Goal: Book appointment/travel/reservation

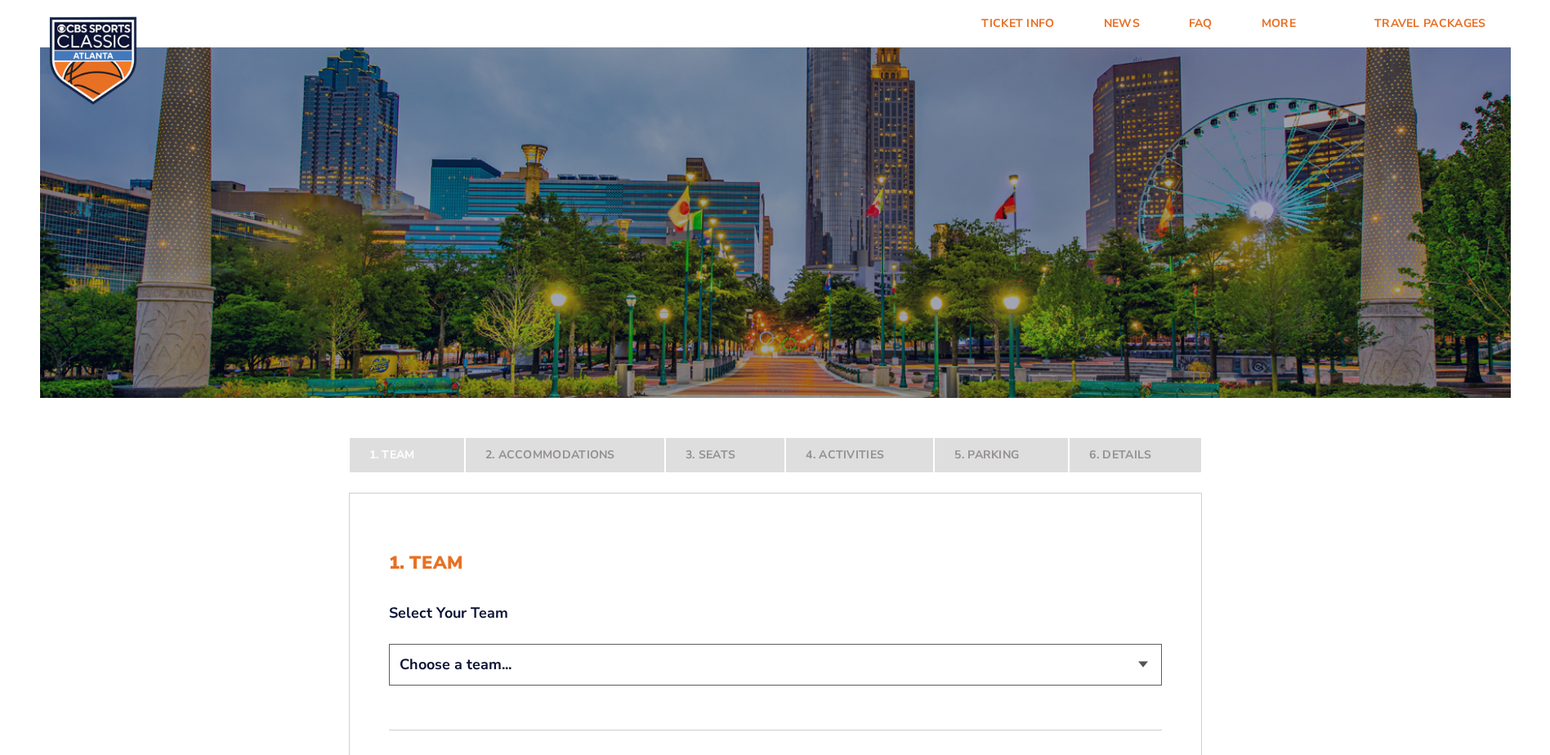
select select "12757"
click at [389, 686] on select "Choose a team... [US_STATE] Wildcats [US_STATE] State Buckeyes [US_STATE] Tar H…" at bounding box center [775, 665] width 773 height 42
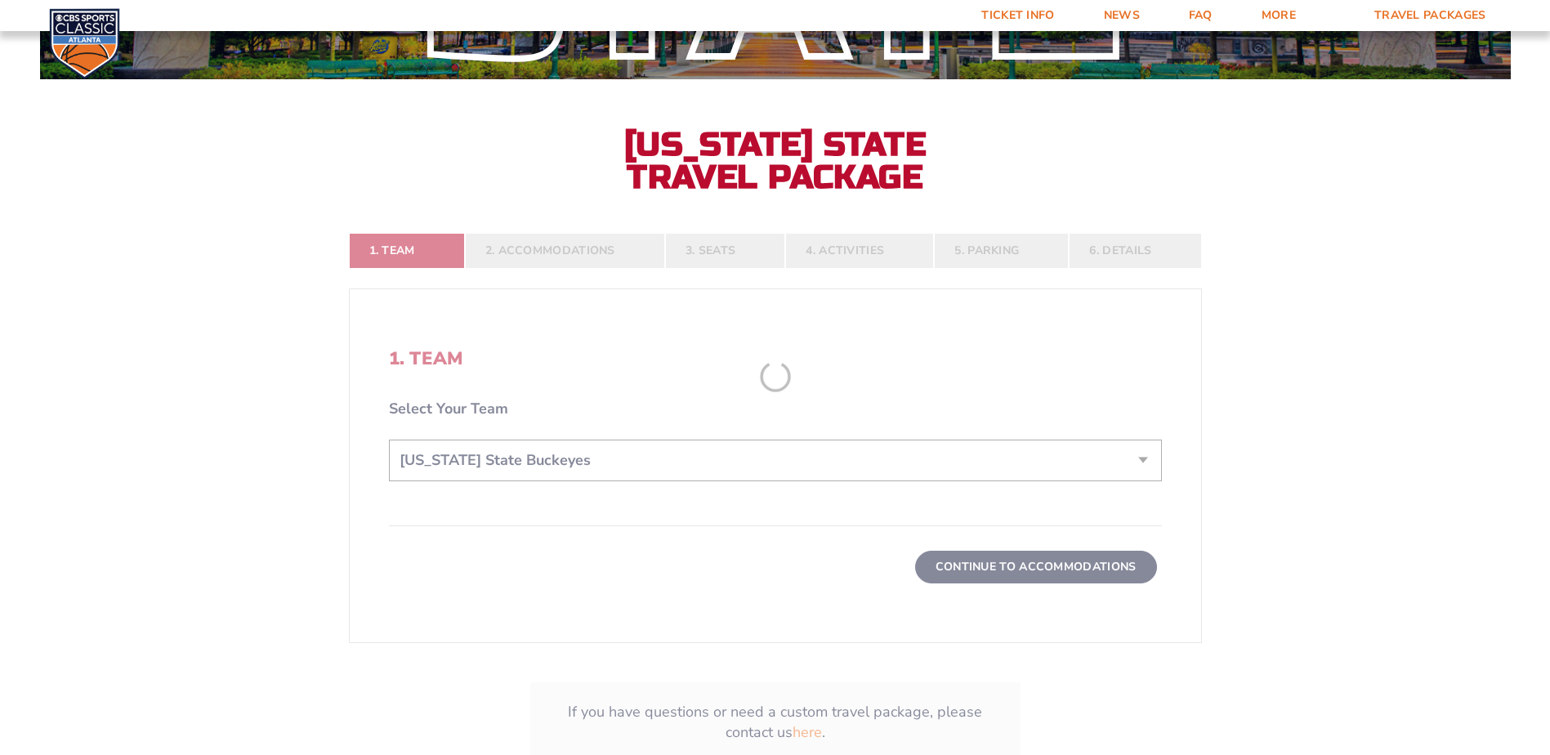
scroll to position [490, 0]
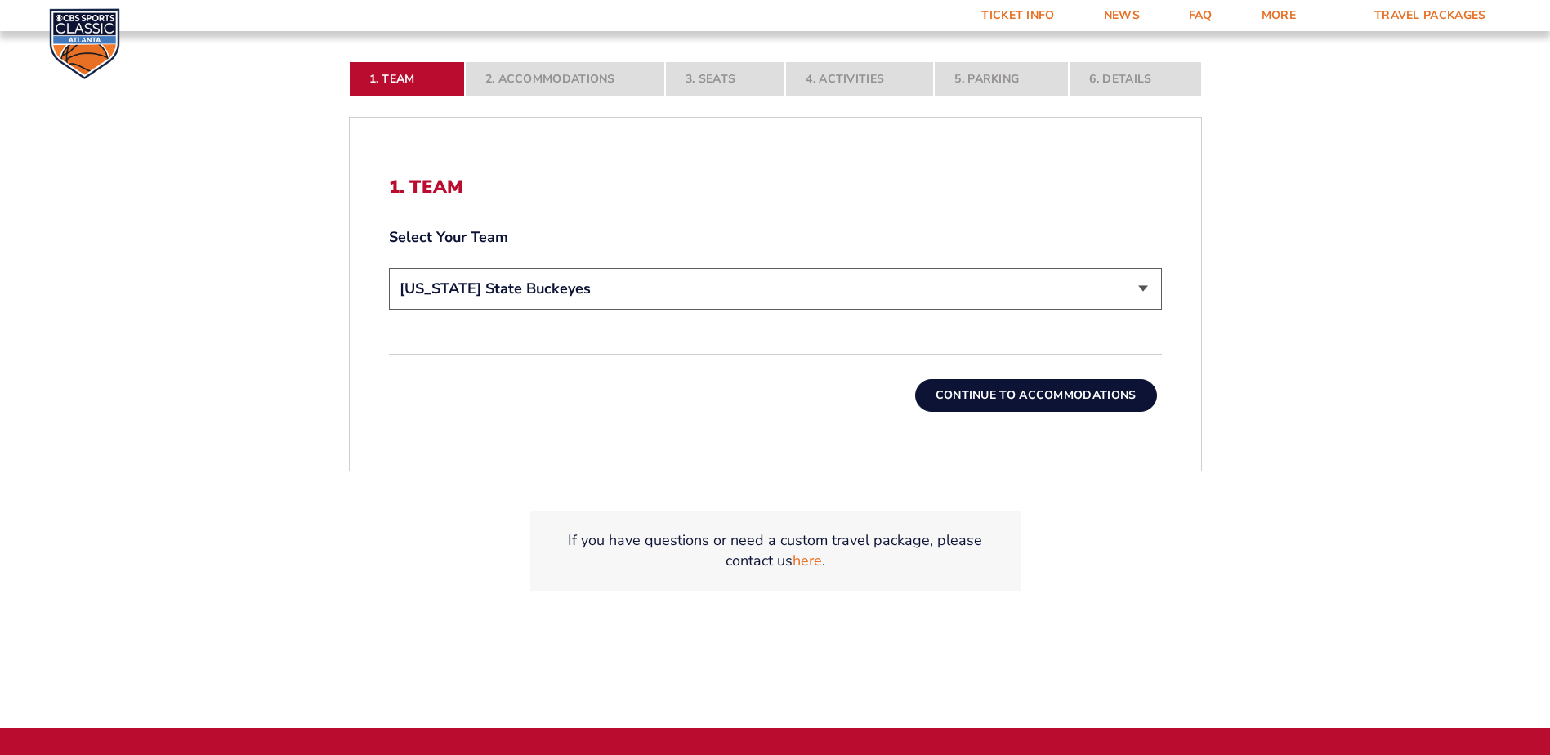
click at [1043, 393] on button "Continue To Accommodations" at bounding box center [1036, 395] width 242 height 33
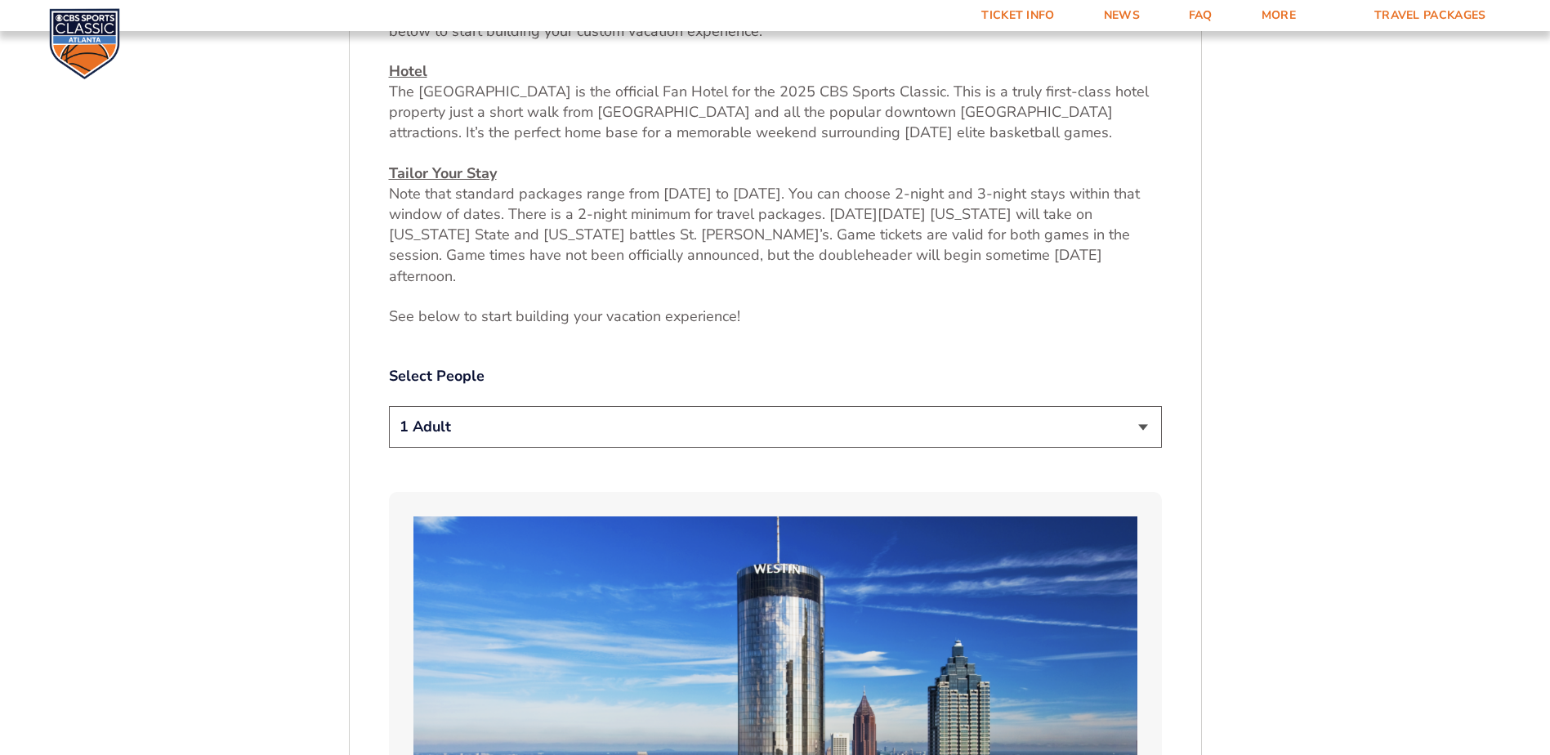
scroll to position [766, 0]
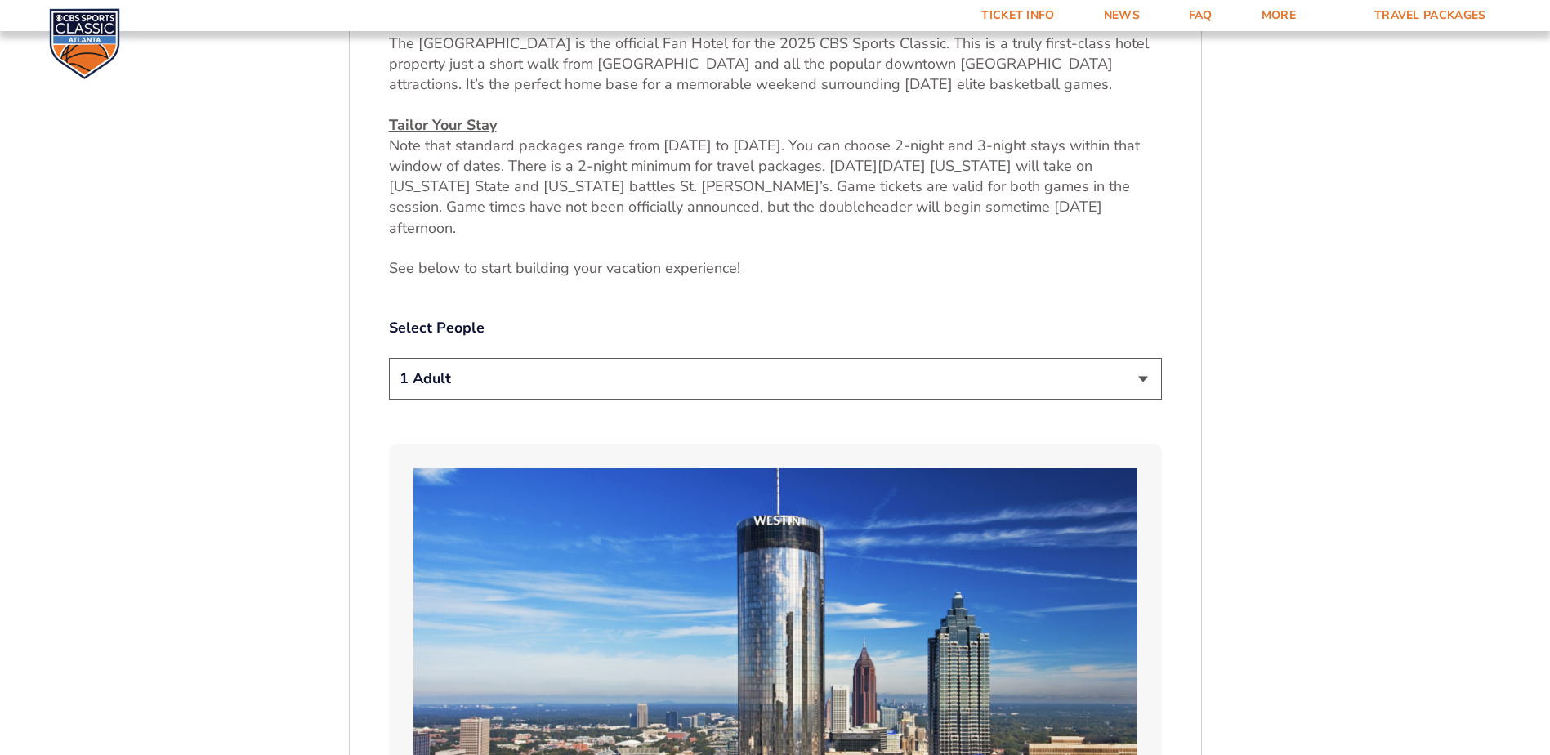
click at [1144, 358] on select "1 Adult 2 Adults 3 Adults 4 Adults 2 Adults + 1 Child 2 Adults + 2 Children 2 A…" at bounding box center [775, 379] width 773 height 42
select select "2 Adults"
click at [389, 358] on select "1 Adult 2 Adults 3 Adults 4 Adults 2 Adults + 1 Child 2 Adults + 2 Children 2 A…" at bounding box center [775, 379] width 773 height 42
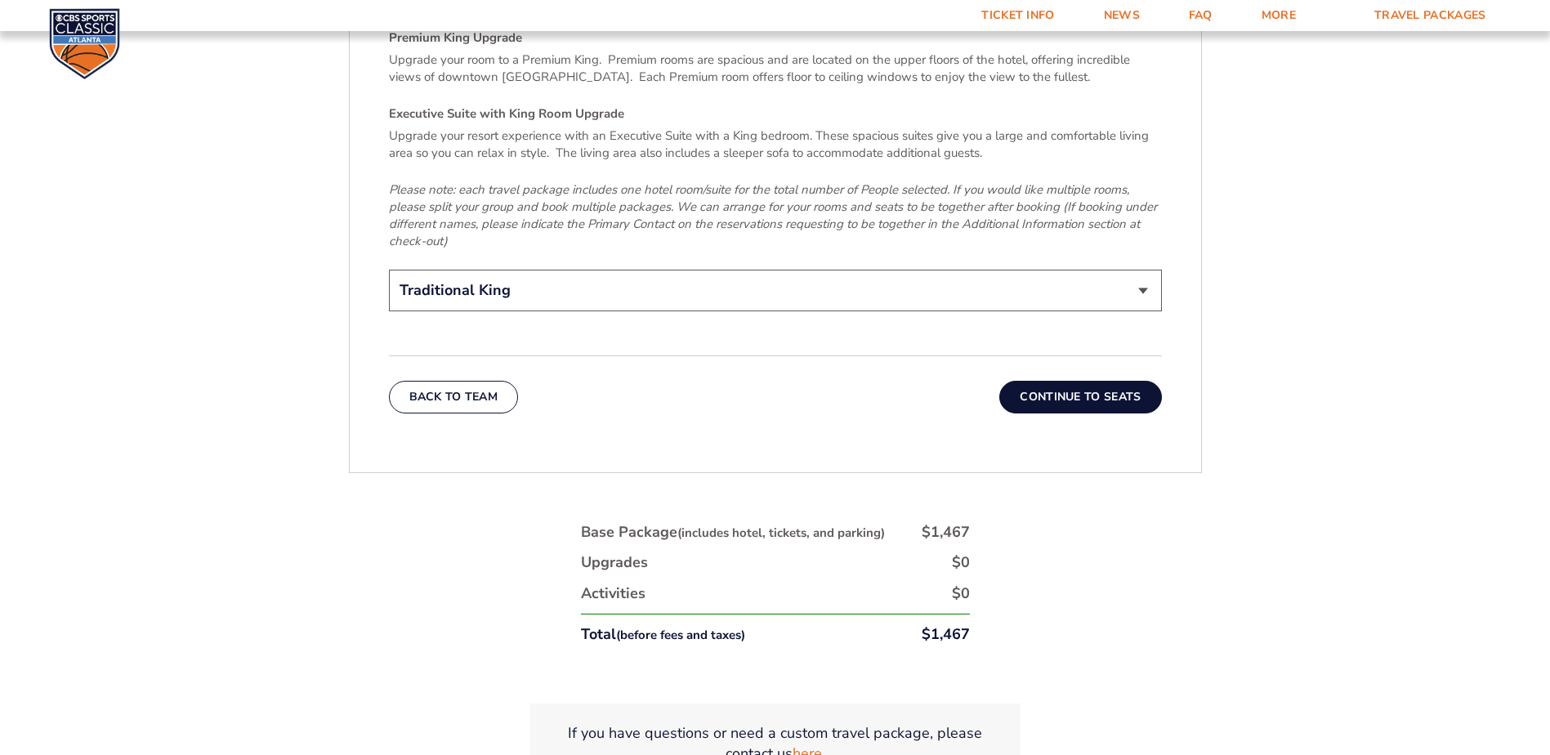
scroll to position [2645, 0]
click at [1126, 380] on button "Continue To Seats" at bounding box center [1080, 396] width 162 height 33
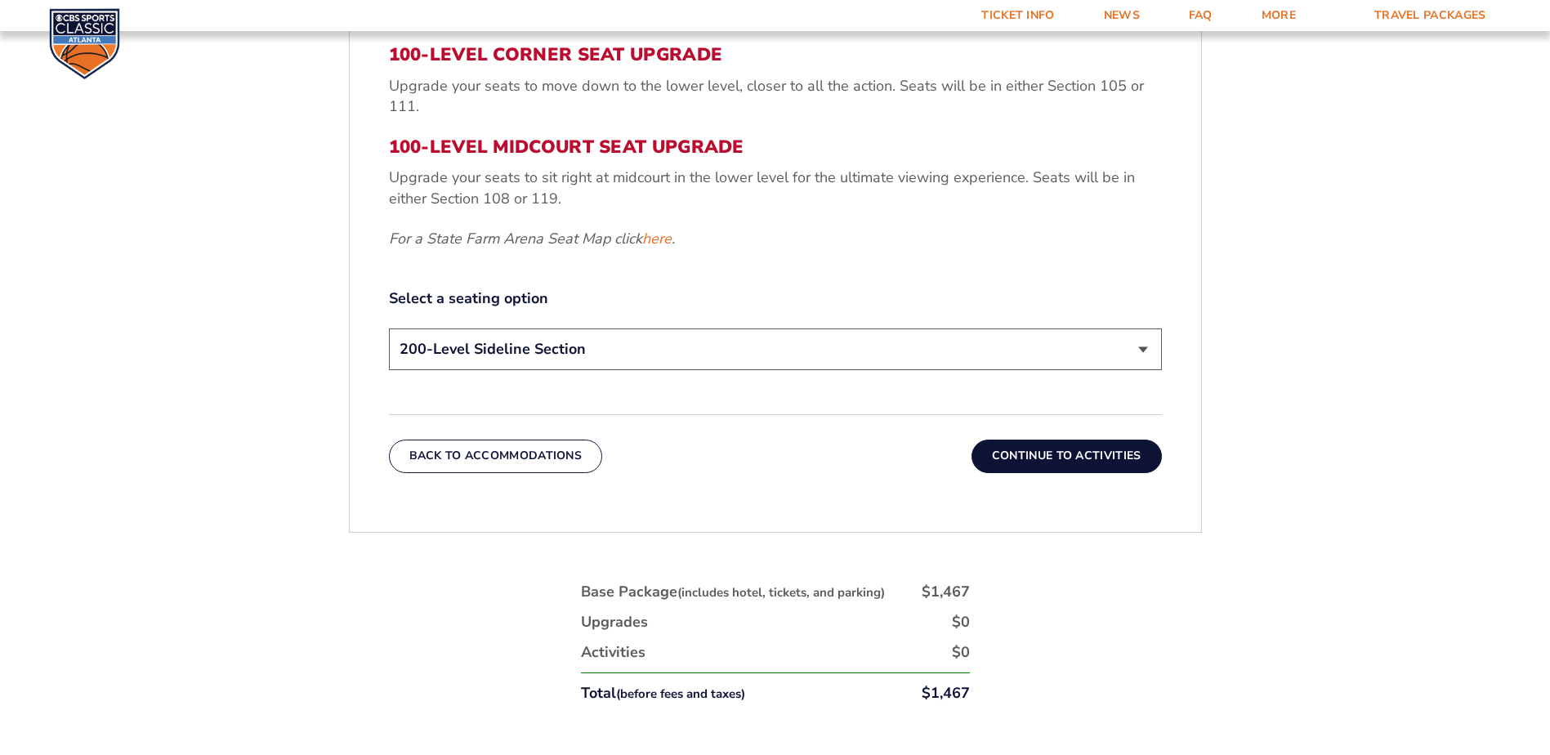
scroll to position [929, 0]
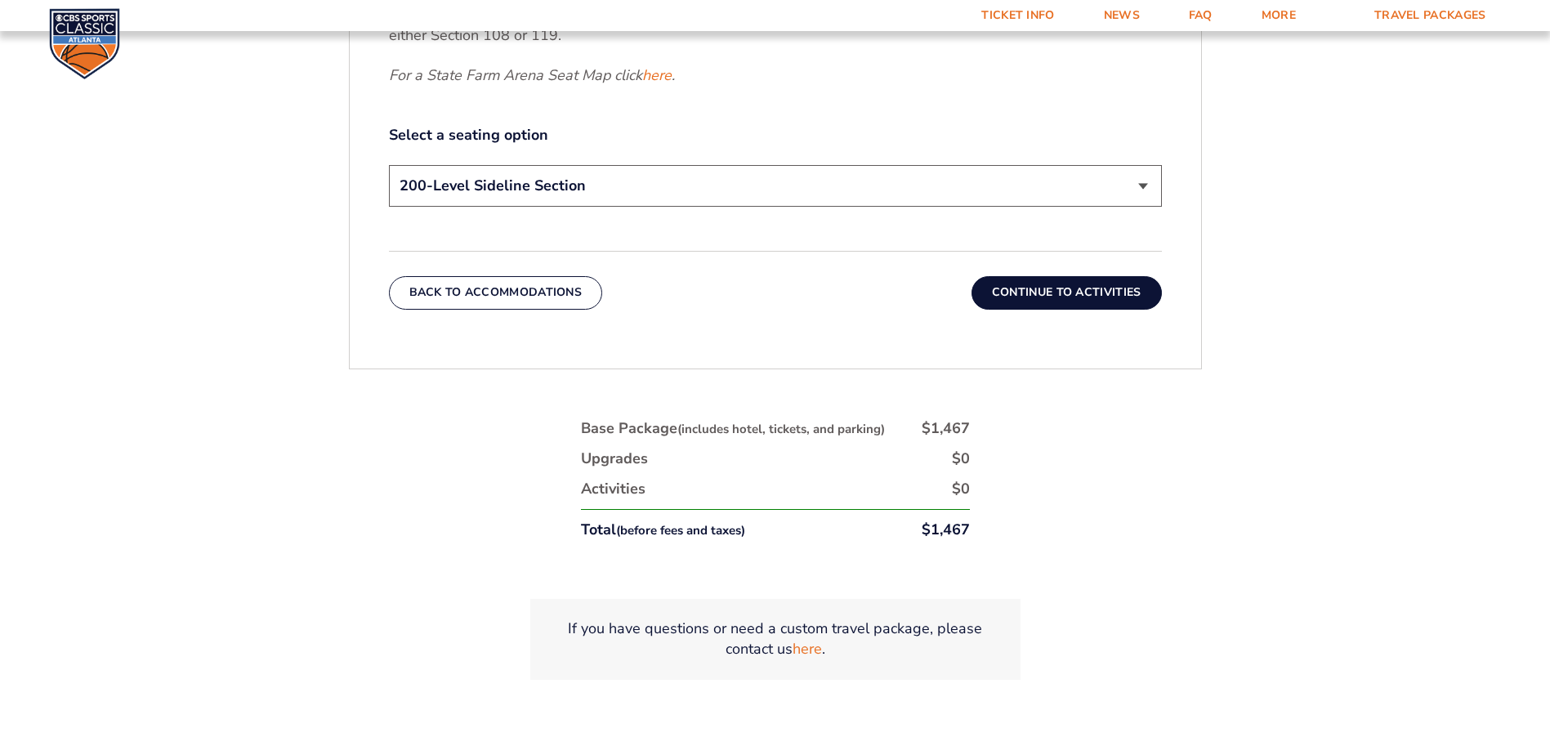
click at [1140, 183] on select "200-Level Sideline Section 100-Level Corner Seat Upgrade (+$120 per person) 100…" at bounding box center [775, 186] width 773 height 42
select select "100-Level Midcourt Seat Upgrade"
click at [389, 165] on select "200-Level Sideline Section 100-Level Corner Seat Upgrade (+$120 per person) 100…" at bounding box center [775, 186] width 773 height 42
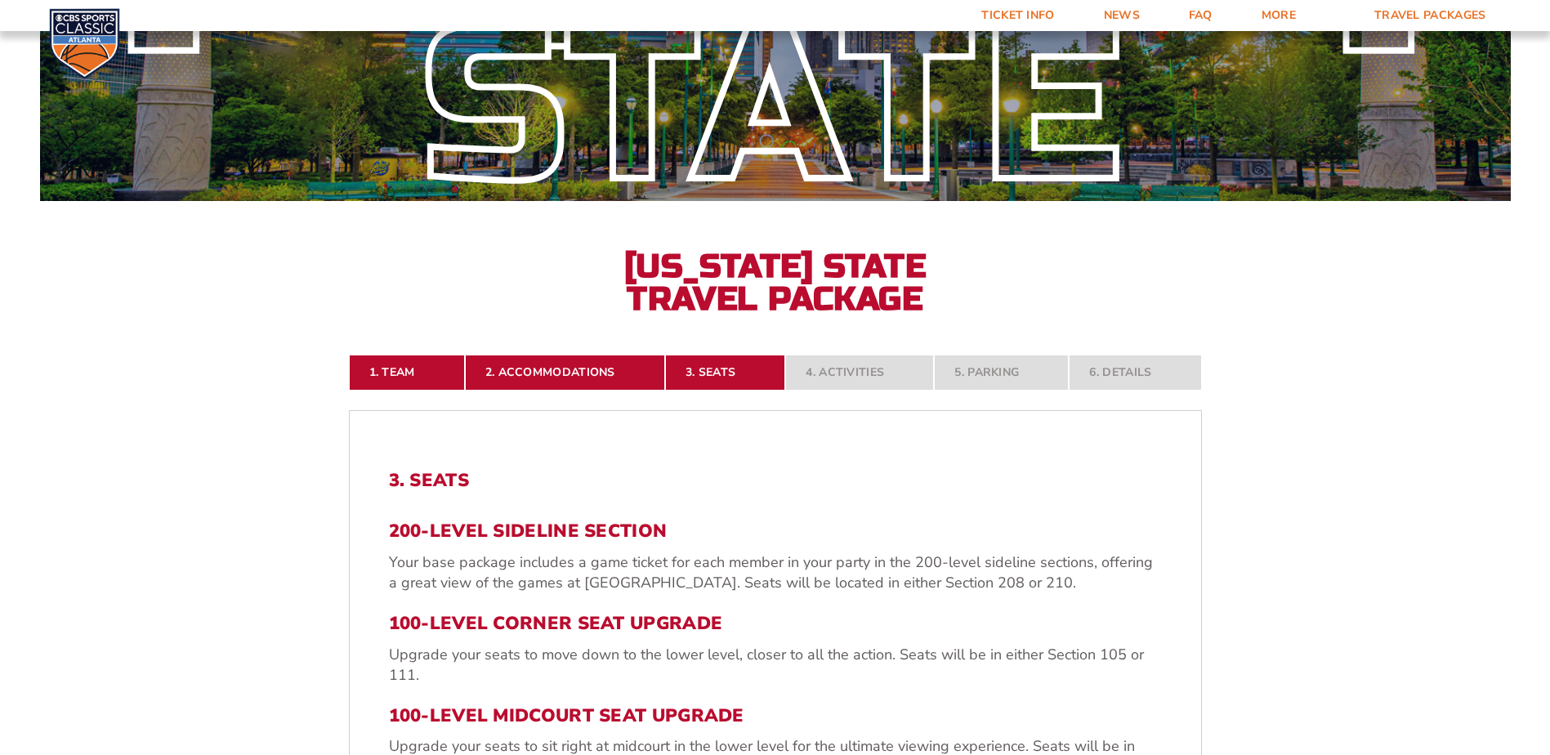
scroll to position [357, 0]
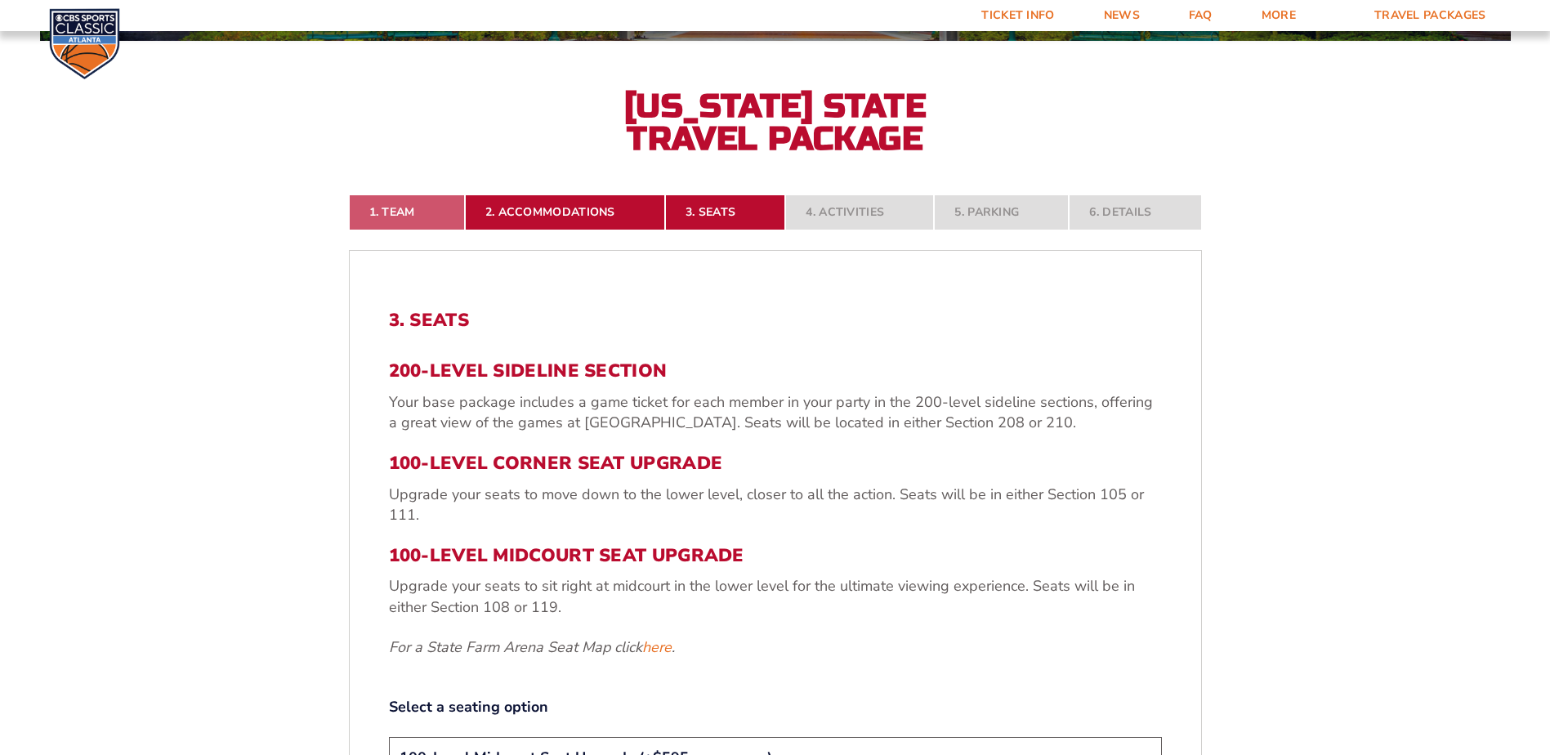
click at [410, 212] on link "1. Team" at bounding box center [407, 212] width 116 height 36
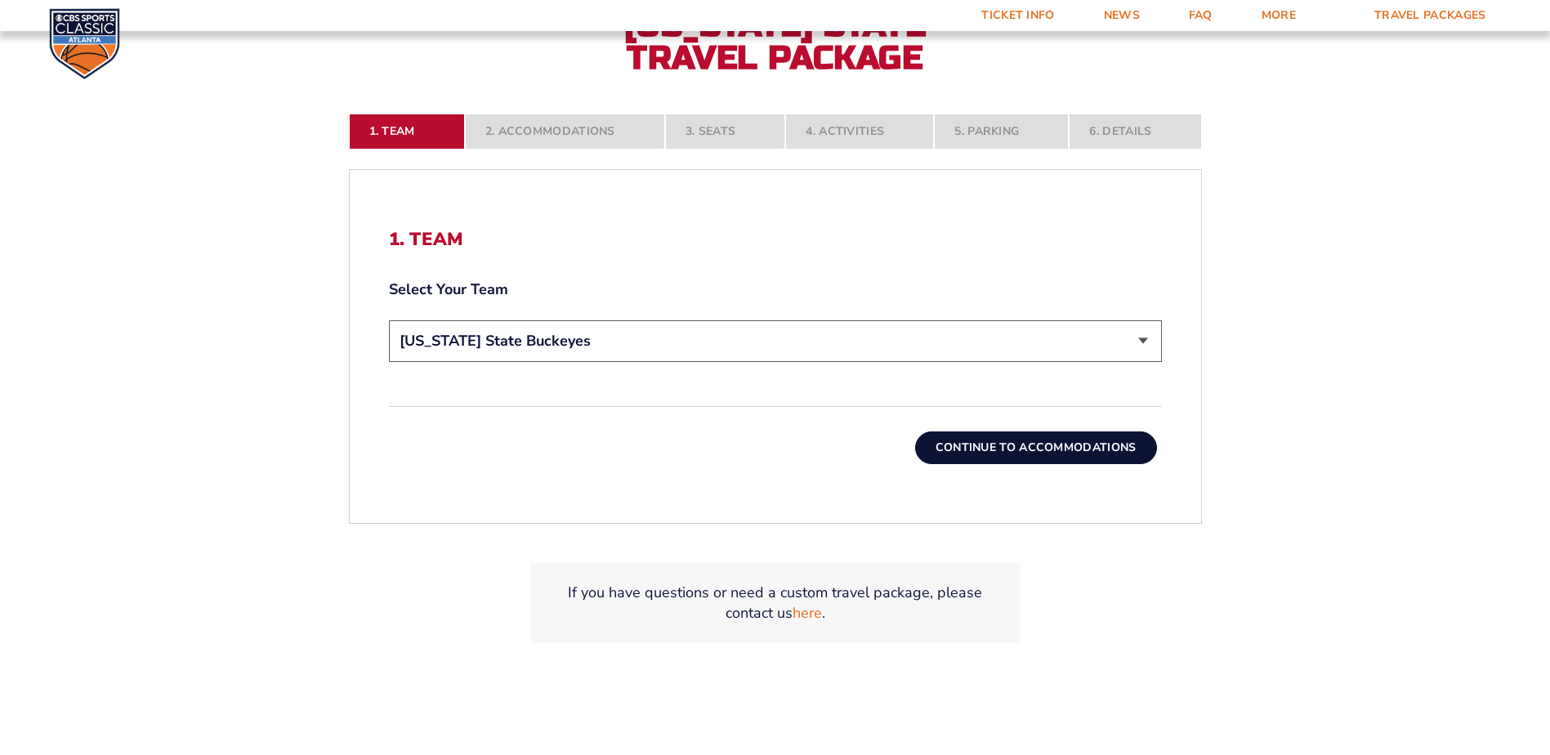
scroll to position [439, 0]
click at [1142, 336] on select "Choose a team... [US_STATE] Wildcats [US_STATE] State Buckeyes [US_STATE] Tar H…" at bounding box center [775, 341] width 773 height 42
select select "12956"
click at [389, 320] on select "Choose a team... [US_STATE] Wildcats [US_STATE] State Buckeyes [US_STATE] Tar H…" at bounding box center [775, 341] width 773 height 42
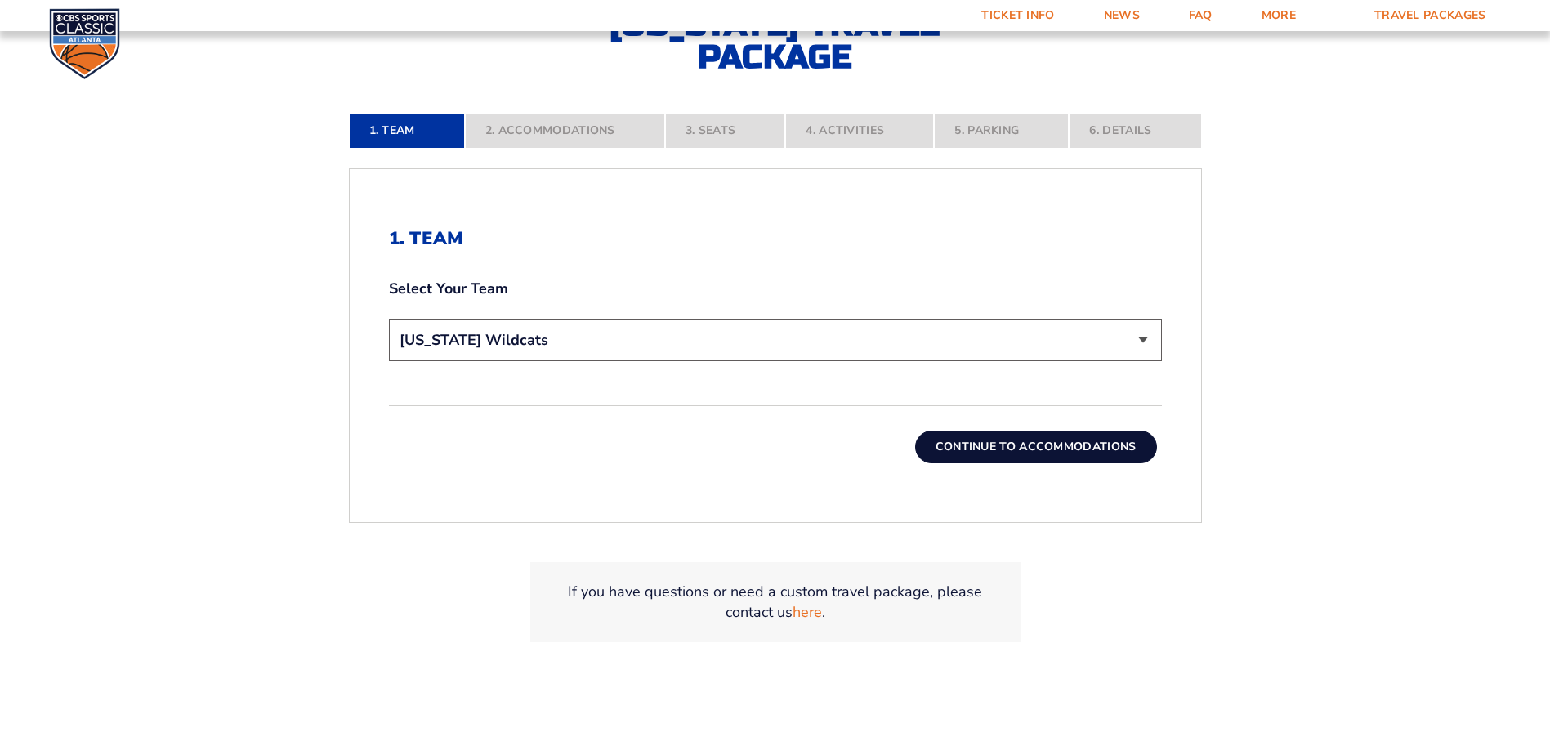
click at [1088, 453] on button "Continue To Accommodations" at bounding box center [1036, 447] width 242 height 33
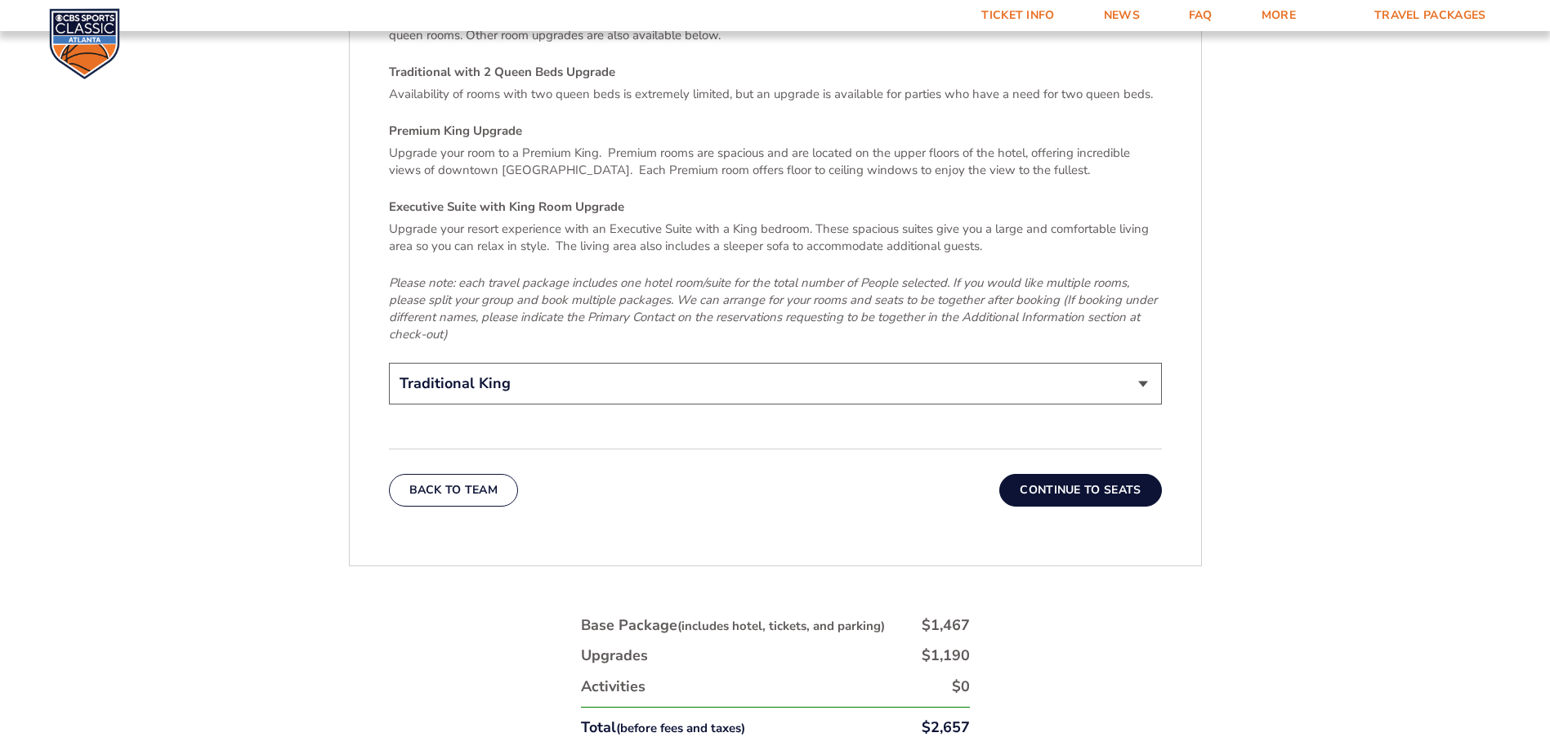
scroll to position [2645, 0]
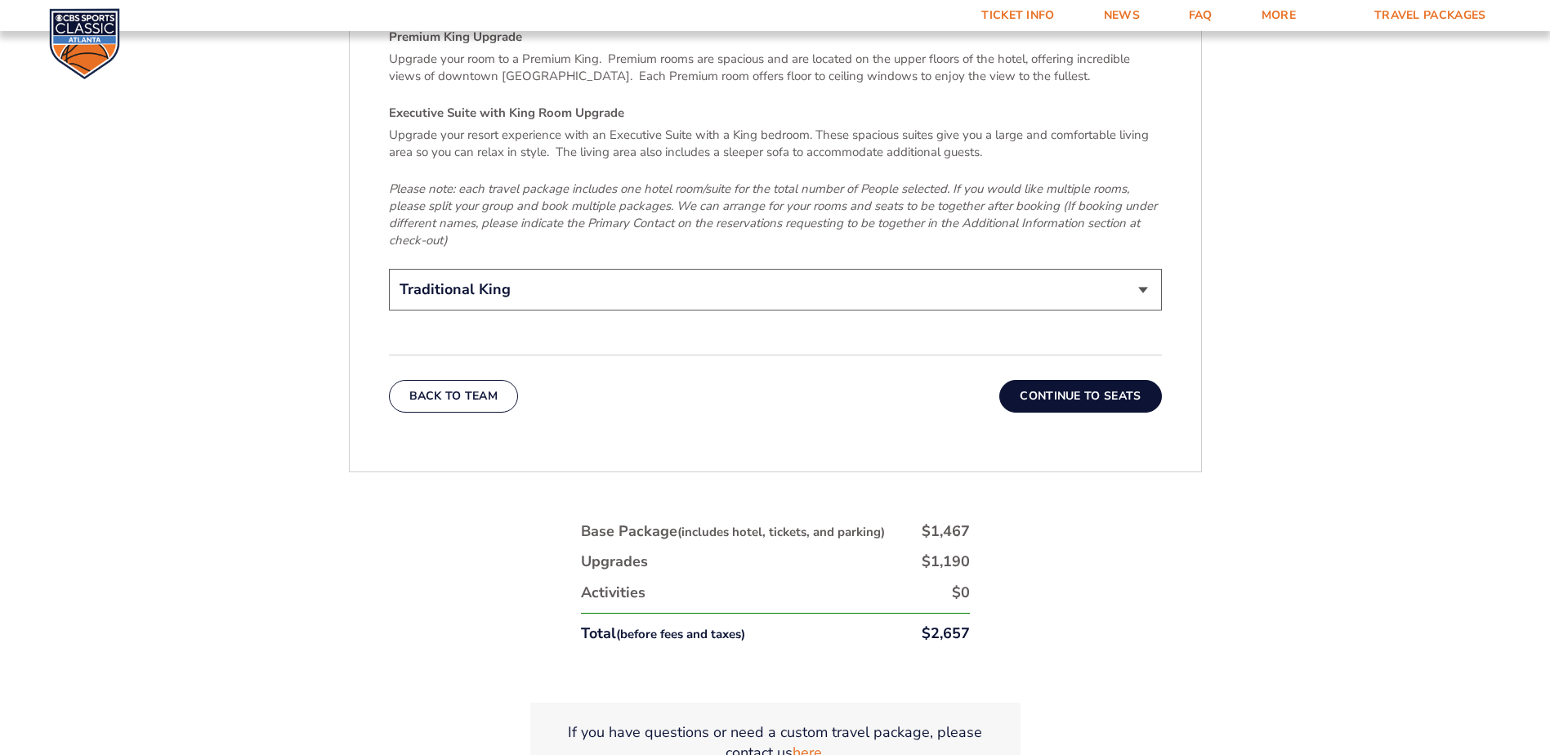
click at [1102, 380] on button "Continue To Seats" at bounding box center [1080, 396] width 162 height 33
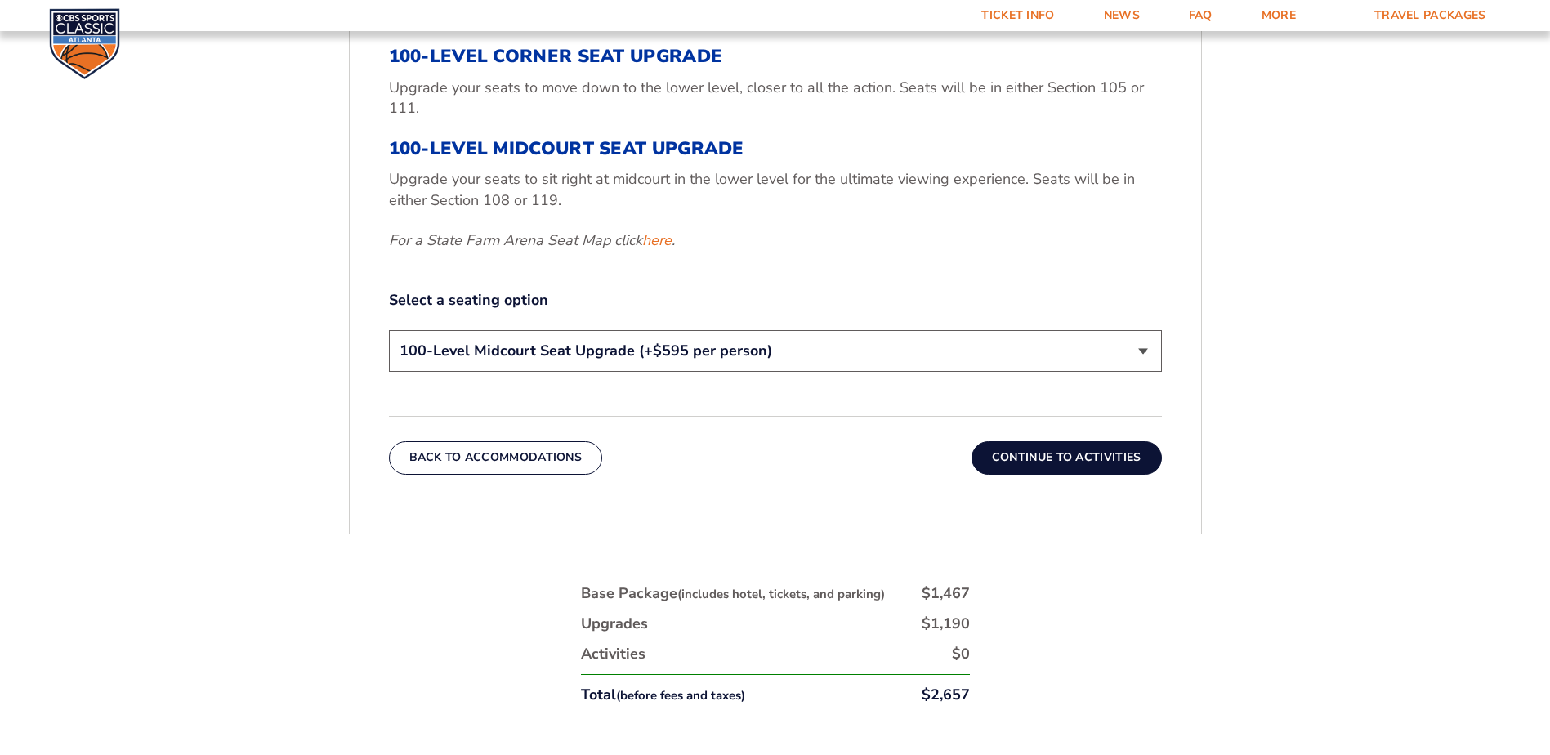
scroll to position [766, 0]
click at [1146, 351] on select "200-Level Sideline Section 100-Level Corner Seat Upgrade (+$120 per person) 100…" at bounding box center [775, 350] width 773 height 42
click at [389, 329] on select "200-Level Sideline Section 100-Level Corner Seat Upgrade (+$120 per person) 100…" at bounding box center [775, 350] width 773 height 42
click at [1146, 342] on select "200-Level Sideline Section 100-Level Corner Seat Upgrade (+$120 per person) 100…" at bounding box center [775, 350] width 773 height 42
select select "100-Level Corner Seat Upgrade"
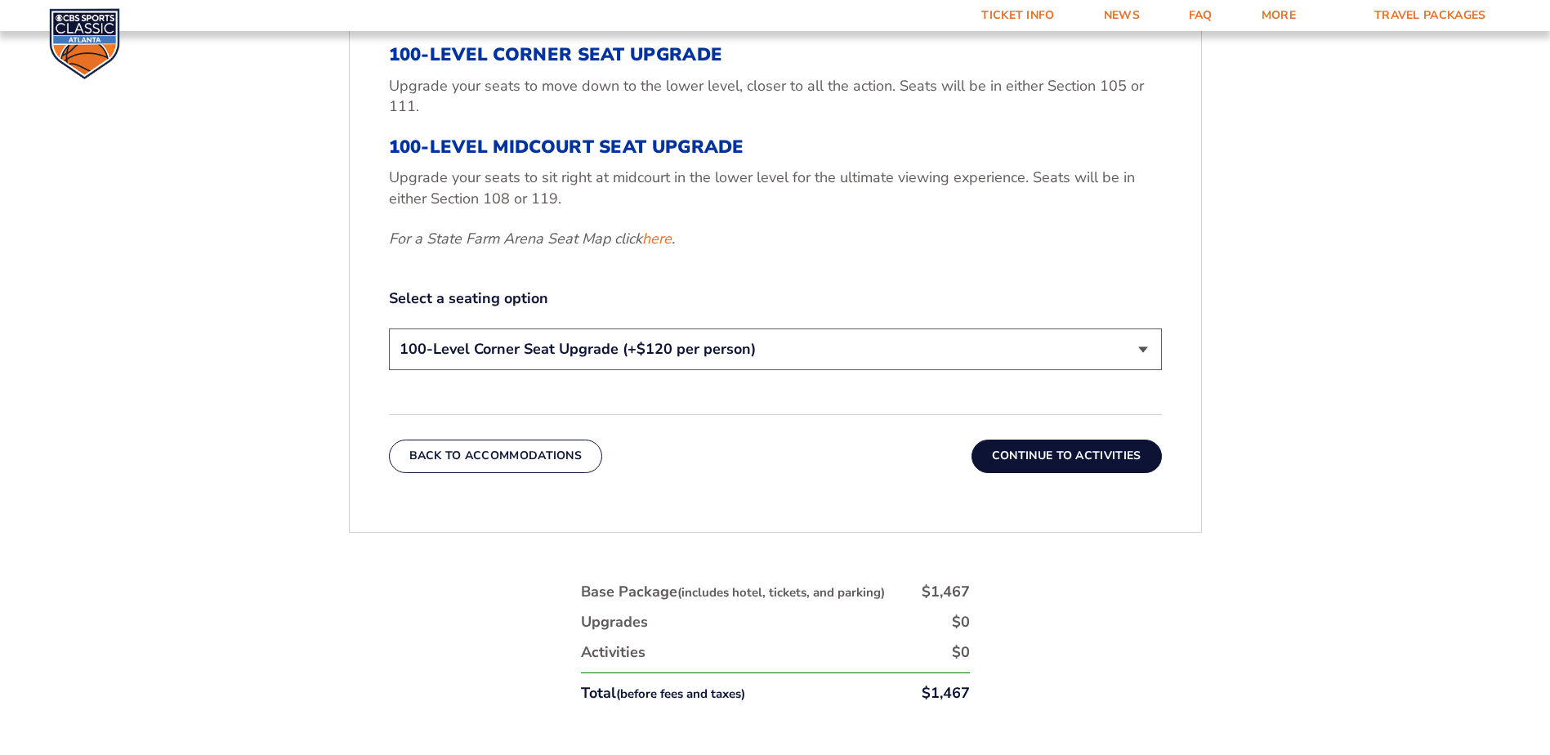
click at [389, 329] on select "200-Level Sideline Section 100-Level Corner Seat Upgrade (+$120 per person) 100…" at bounding box center [775, 350] width 773 height 42
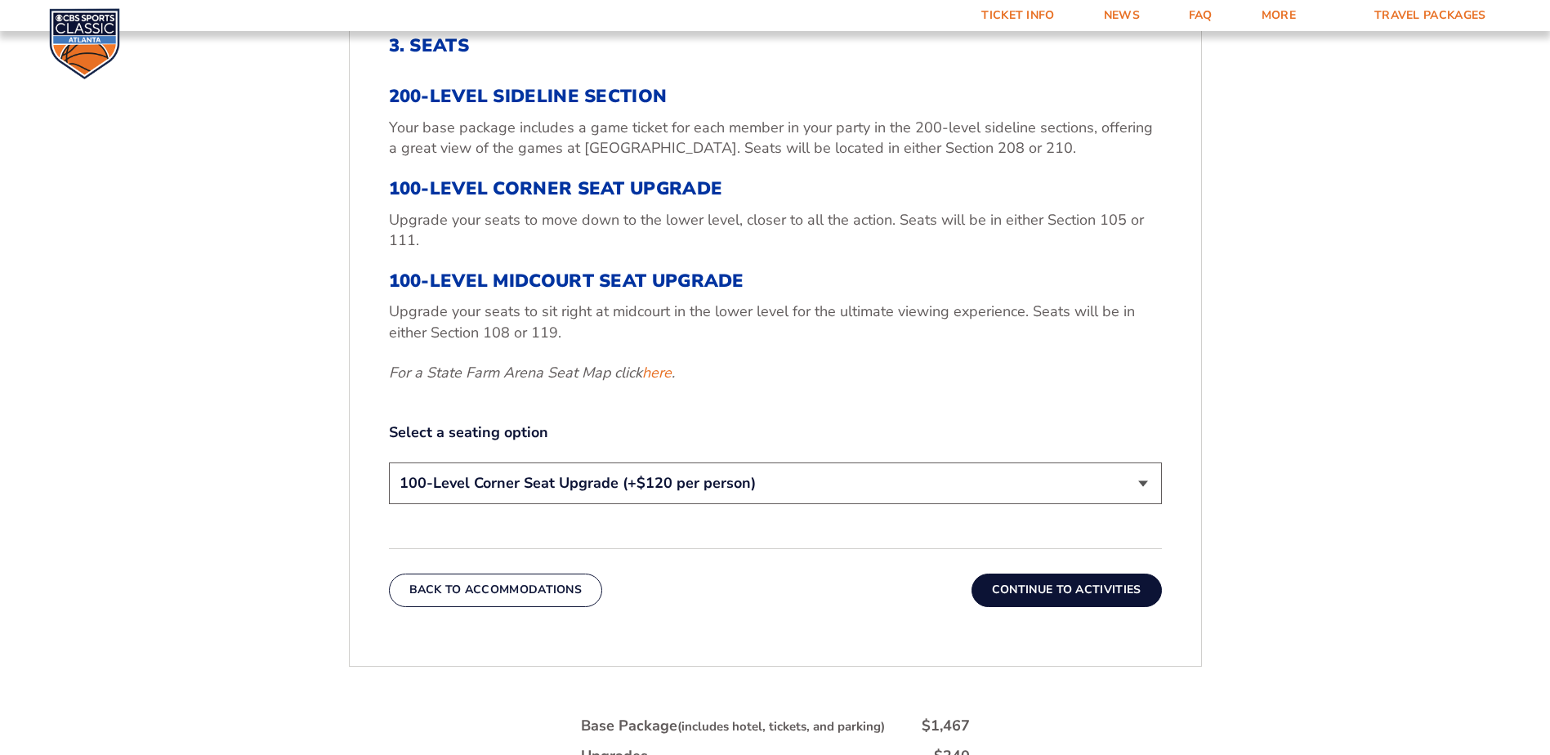
scroll to position [602, 0]
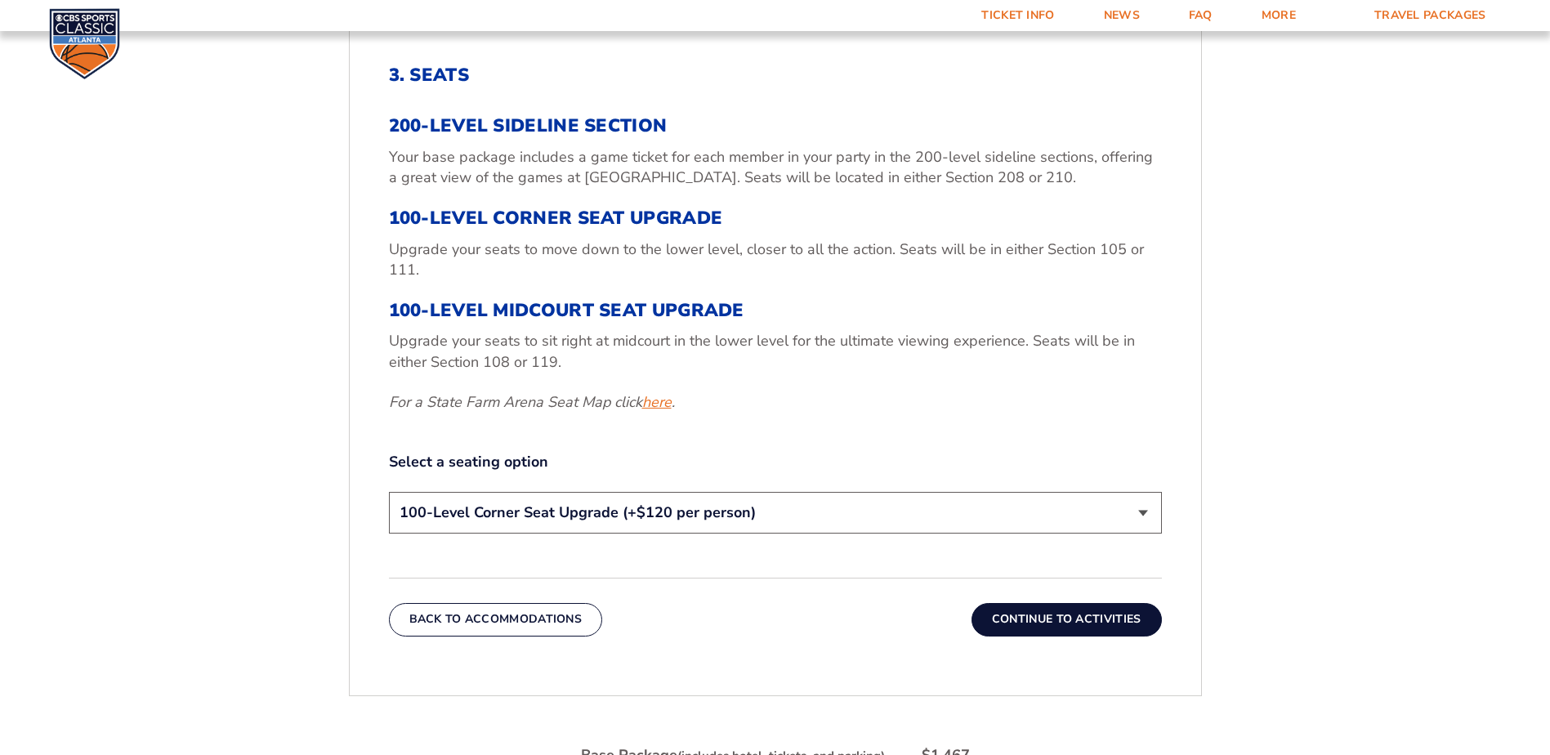
click at [659, 403] on link "here" at bounding box center [656, 402] width 29 height 20
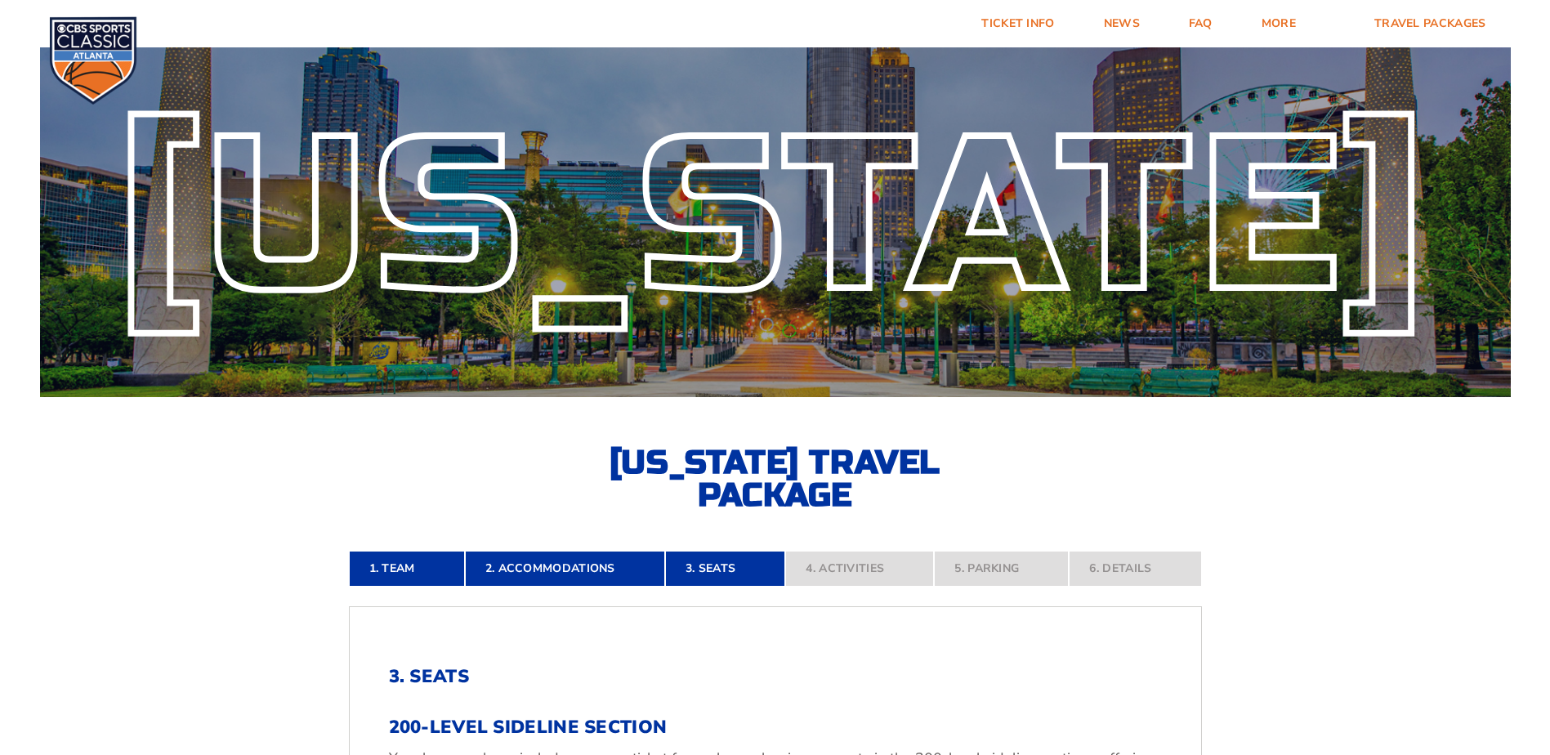
scroll to position [0, 0]
